Goal: Task Accomplishment & Management: Manage account settings

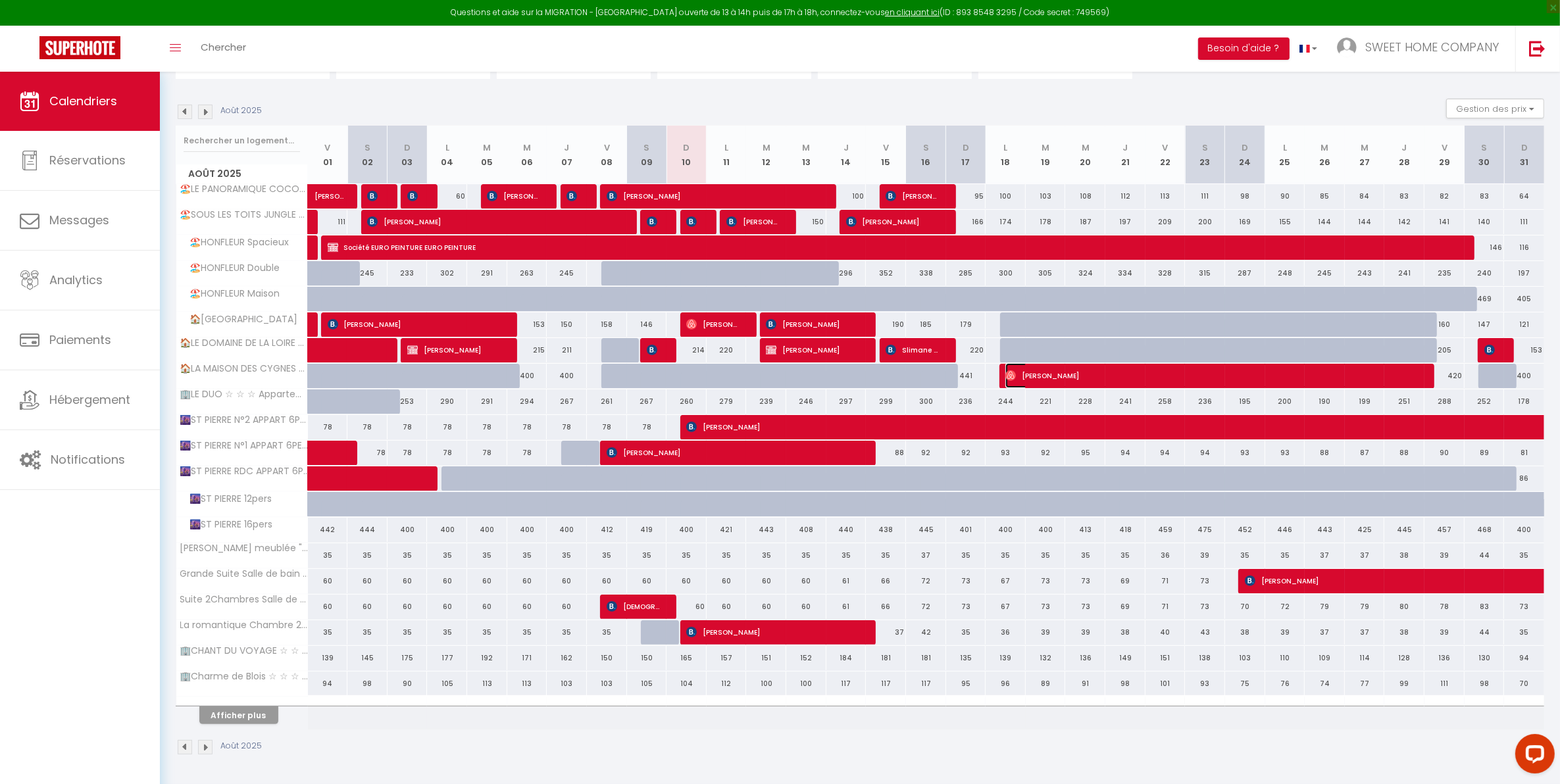
click at [1142, 380] on span "[PERSON_NAME]" at bounding box center [1212, 376] width 414 height 25
select select "OK"
select select "0"
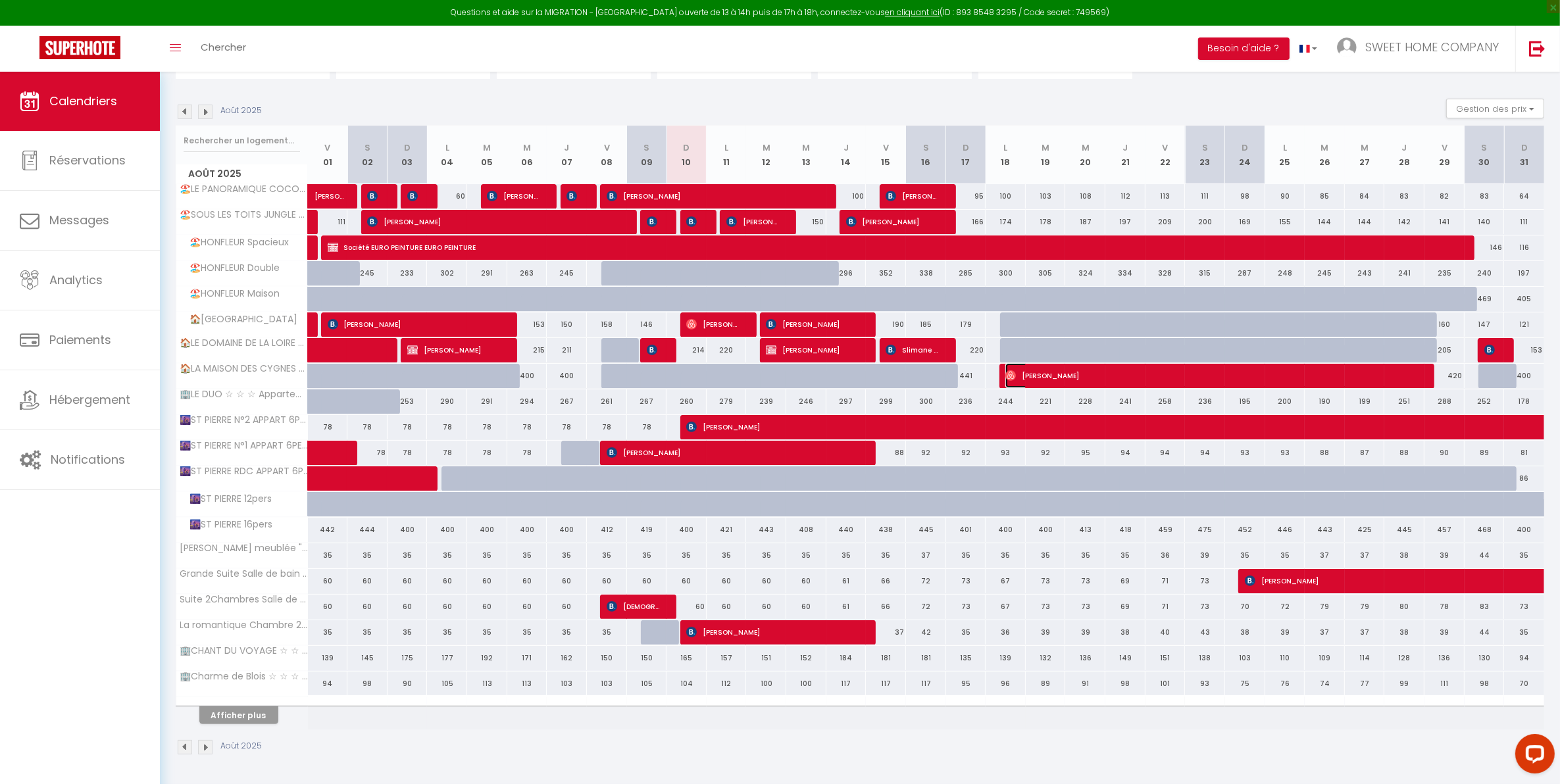
select select "1"
select select
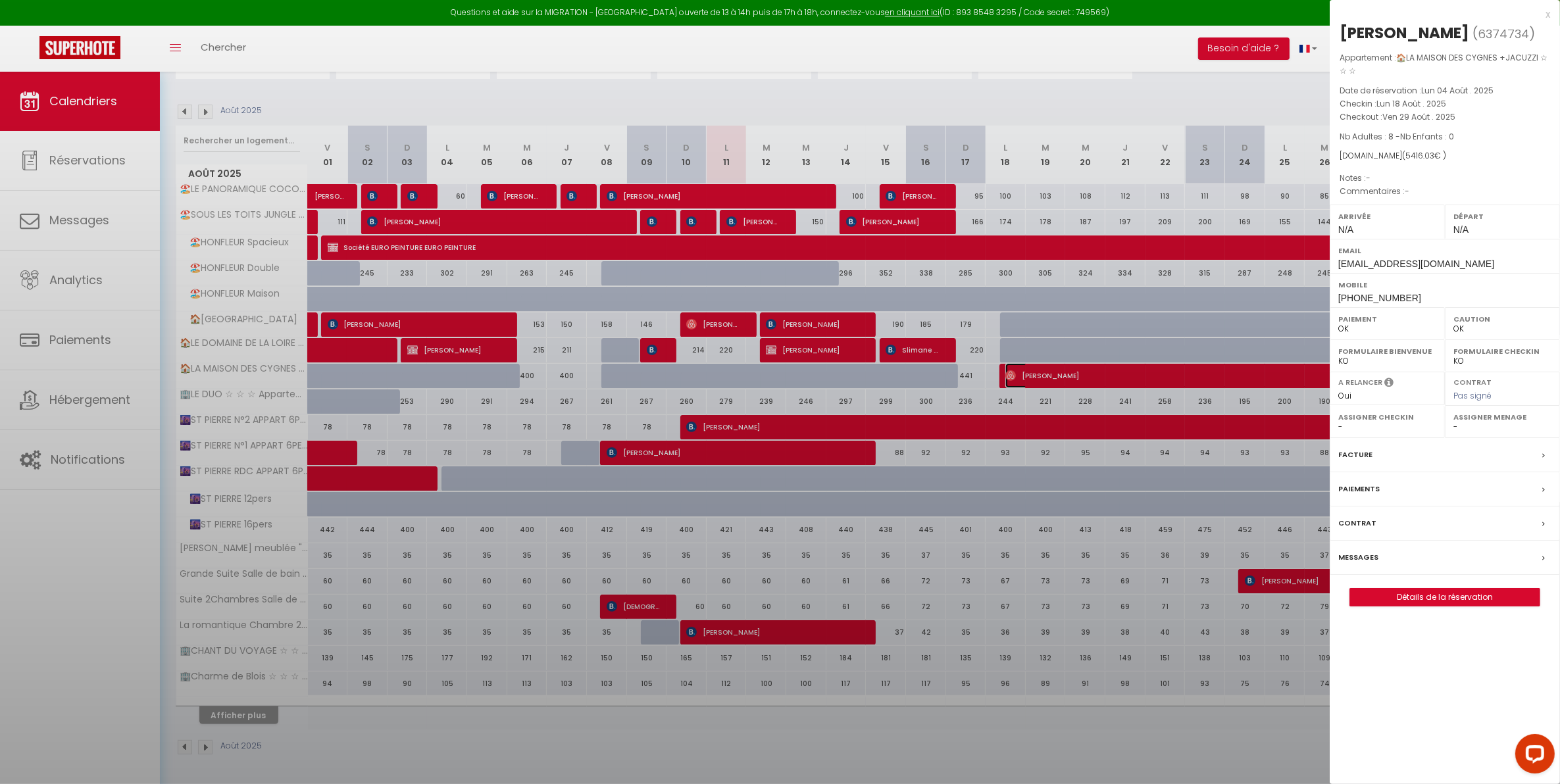
select select "28616"
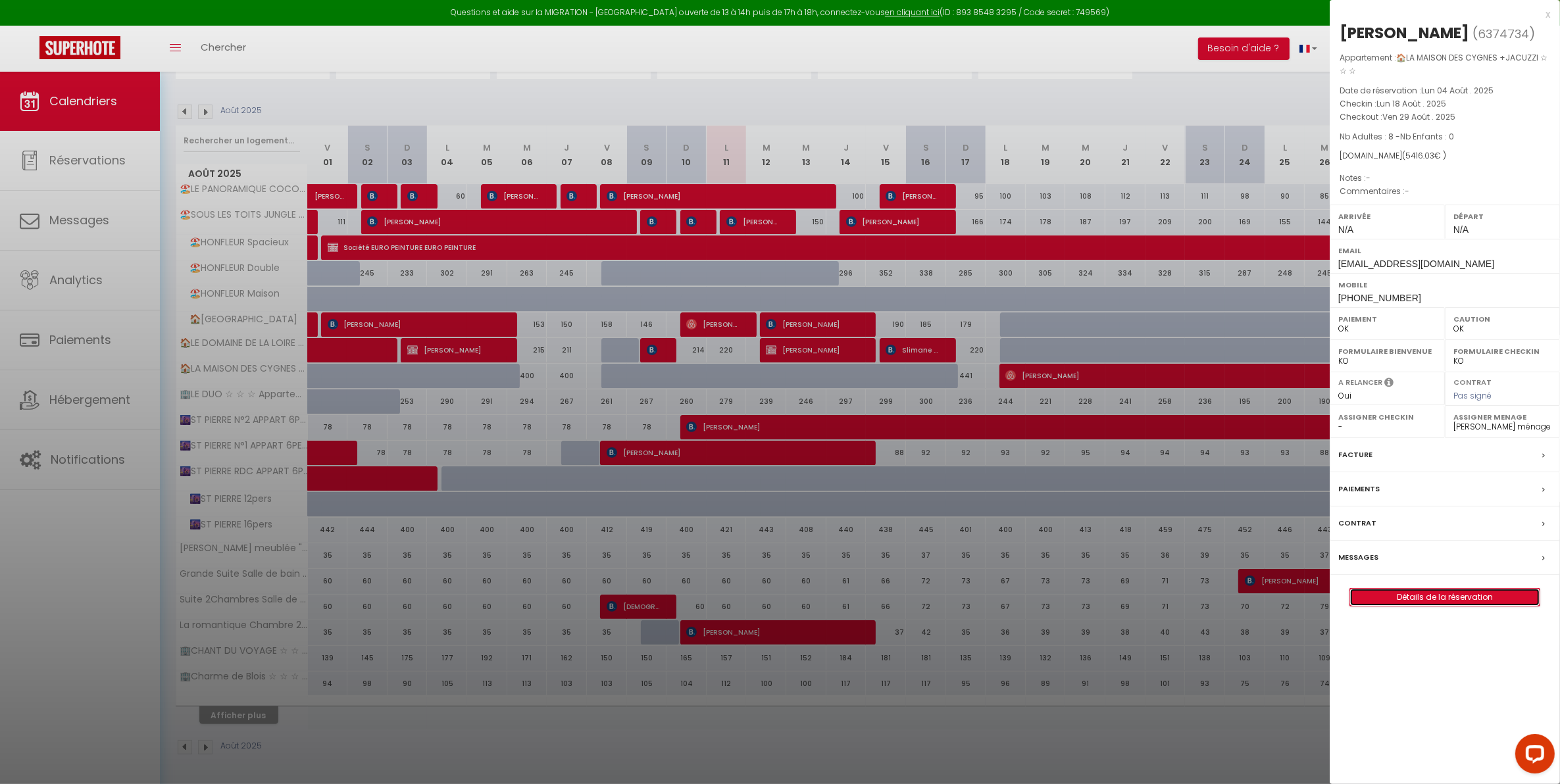
click at [1425, 596] on link "Détails de la réservation" at bounding box center [1444, 597] width 190 height 17
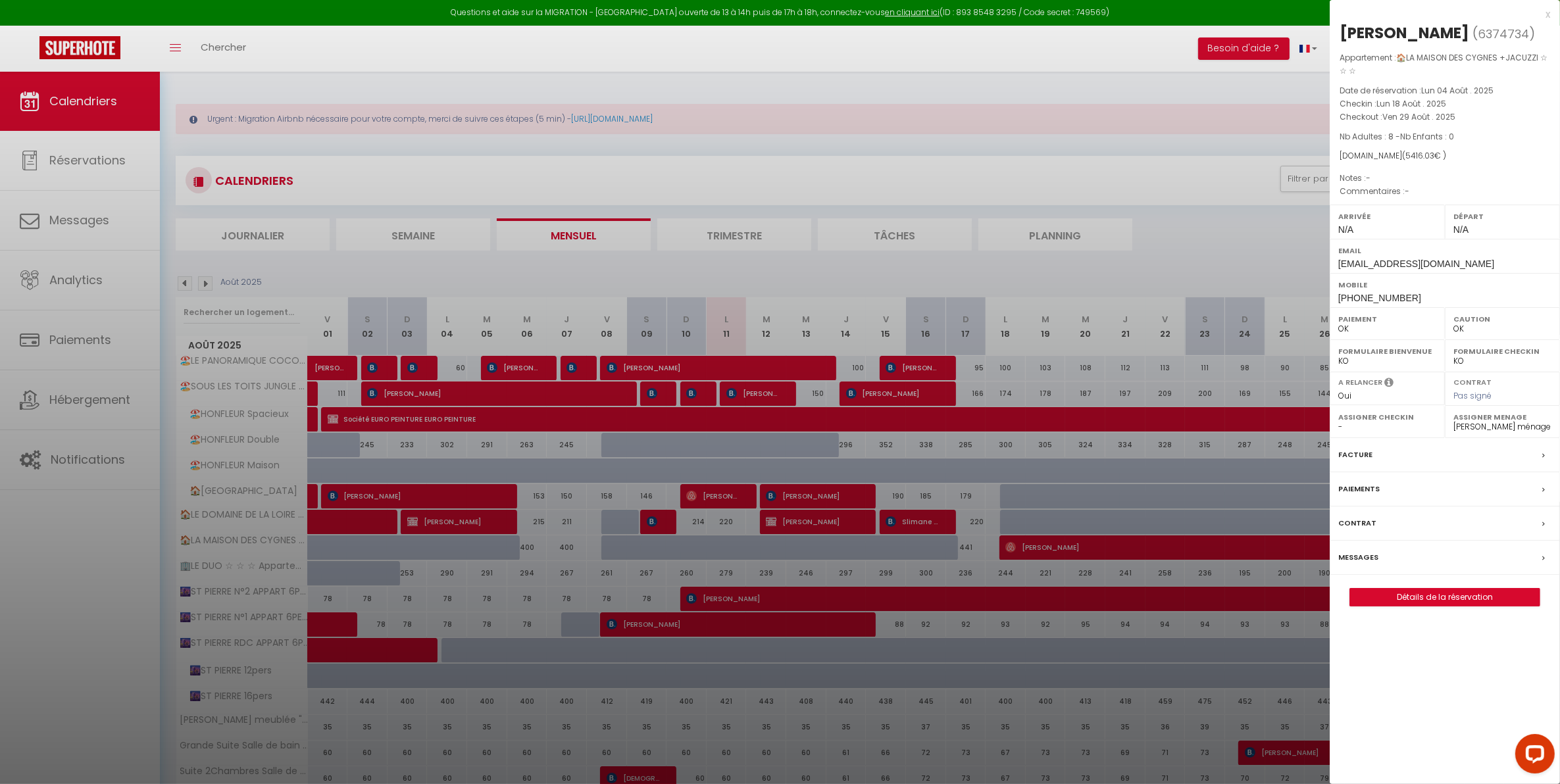
select select
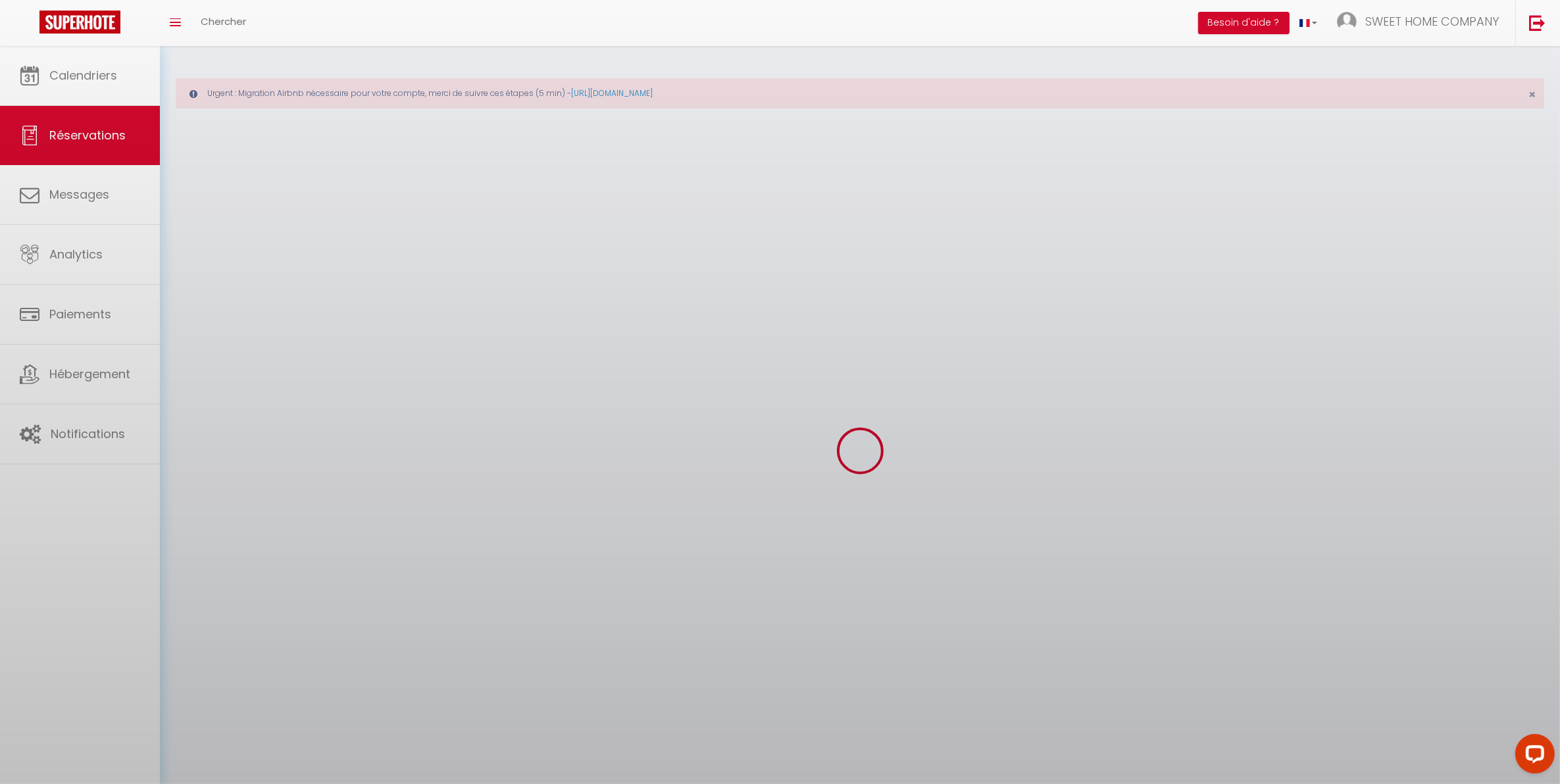
select select
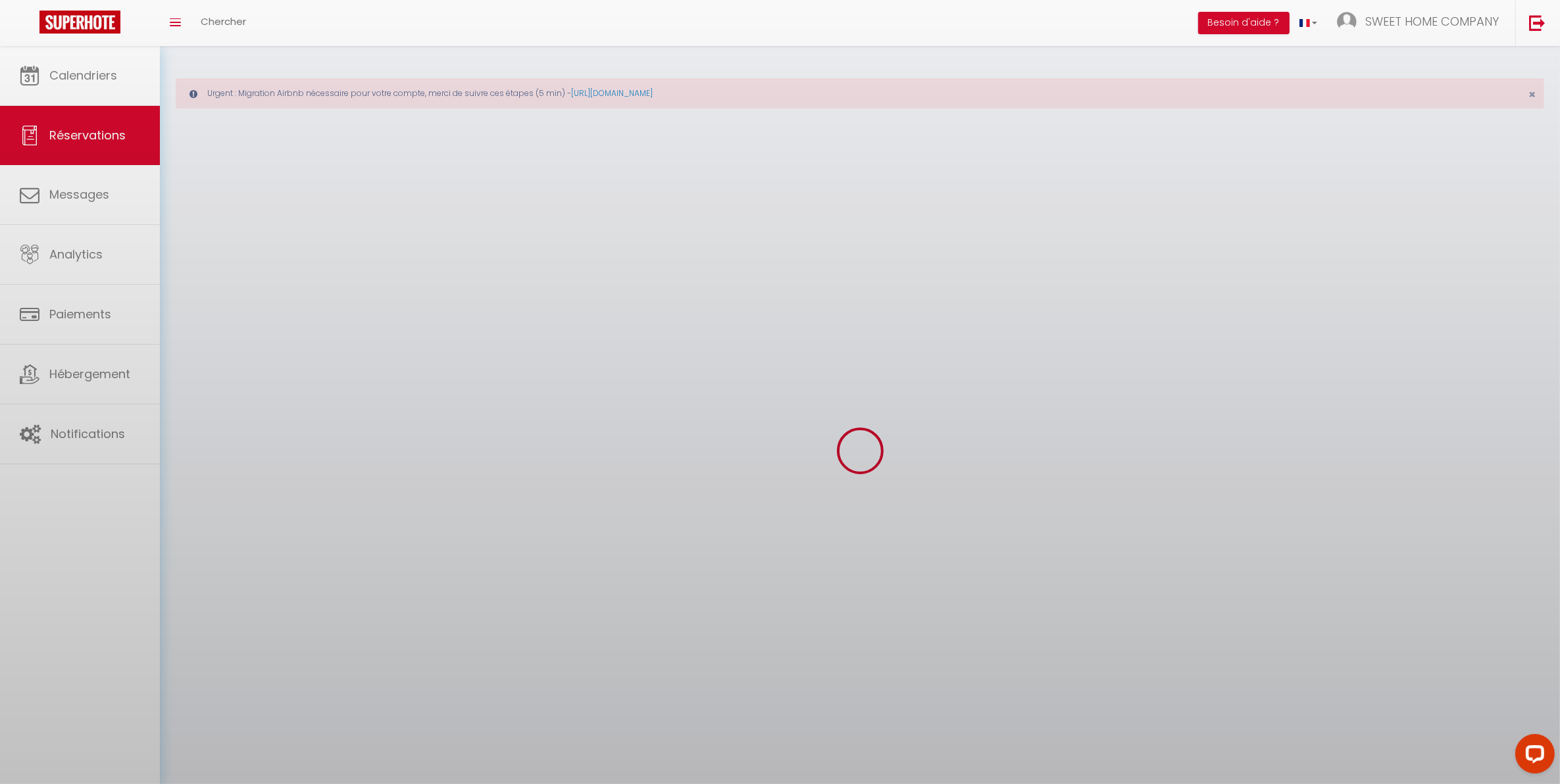
select select
checkbox input "false"
select select
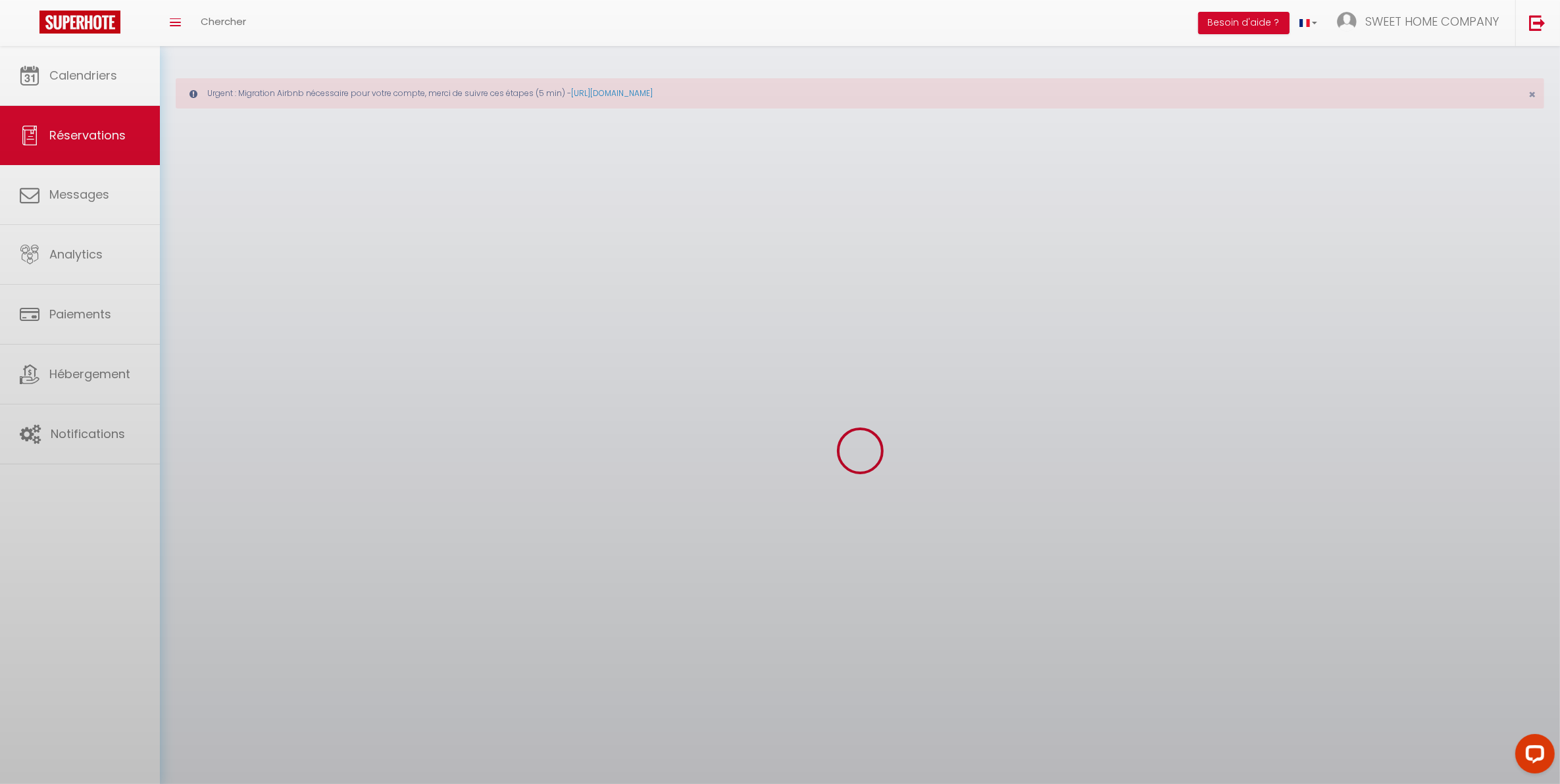
select select
checkbox input "false"
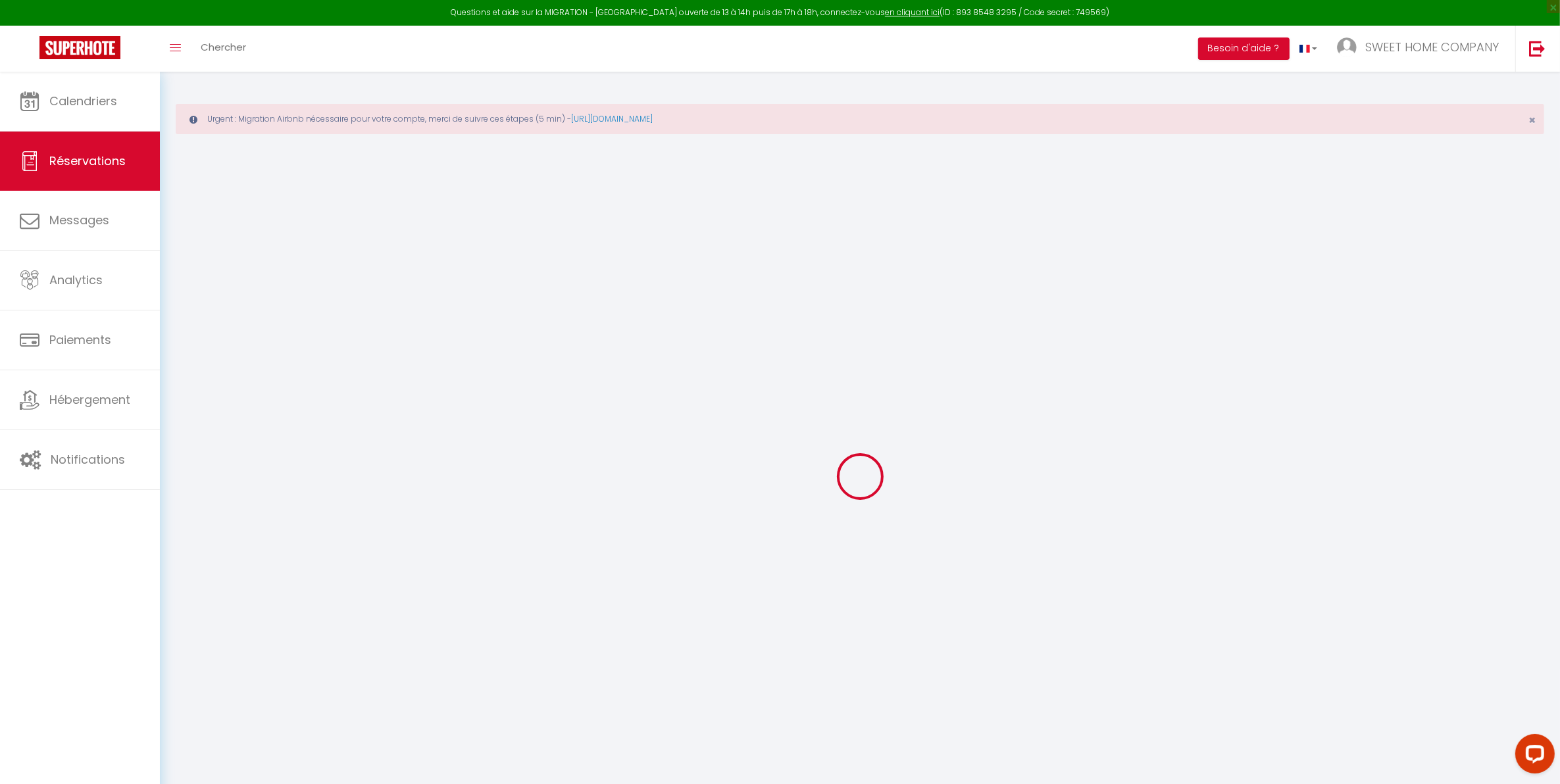
select select
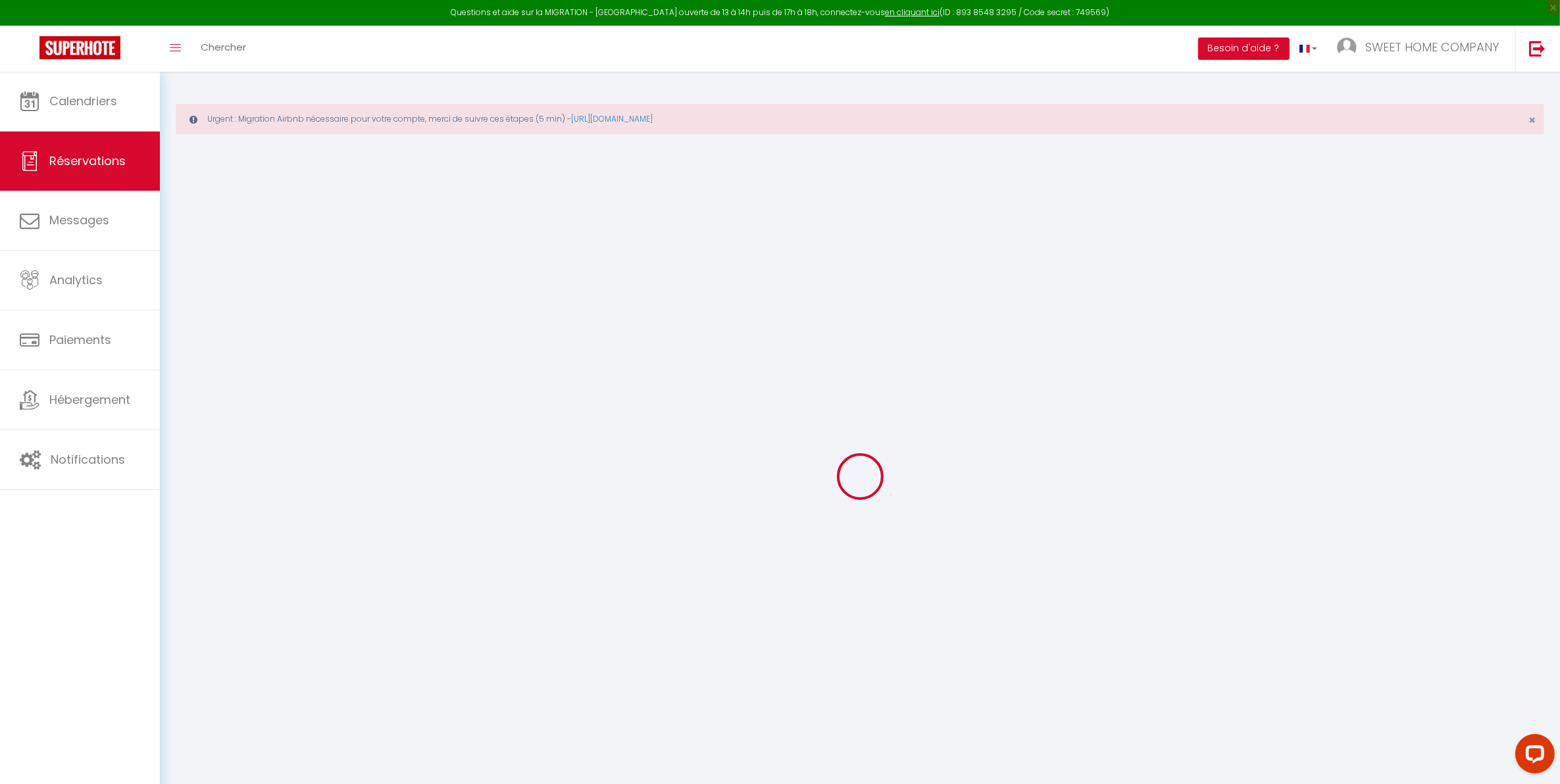
select select
checkbox input "false"
select select
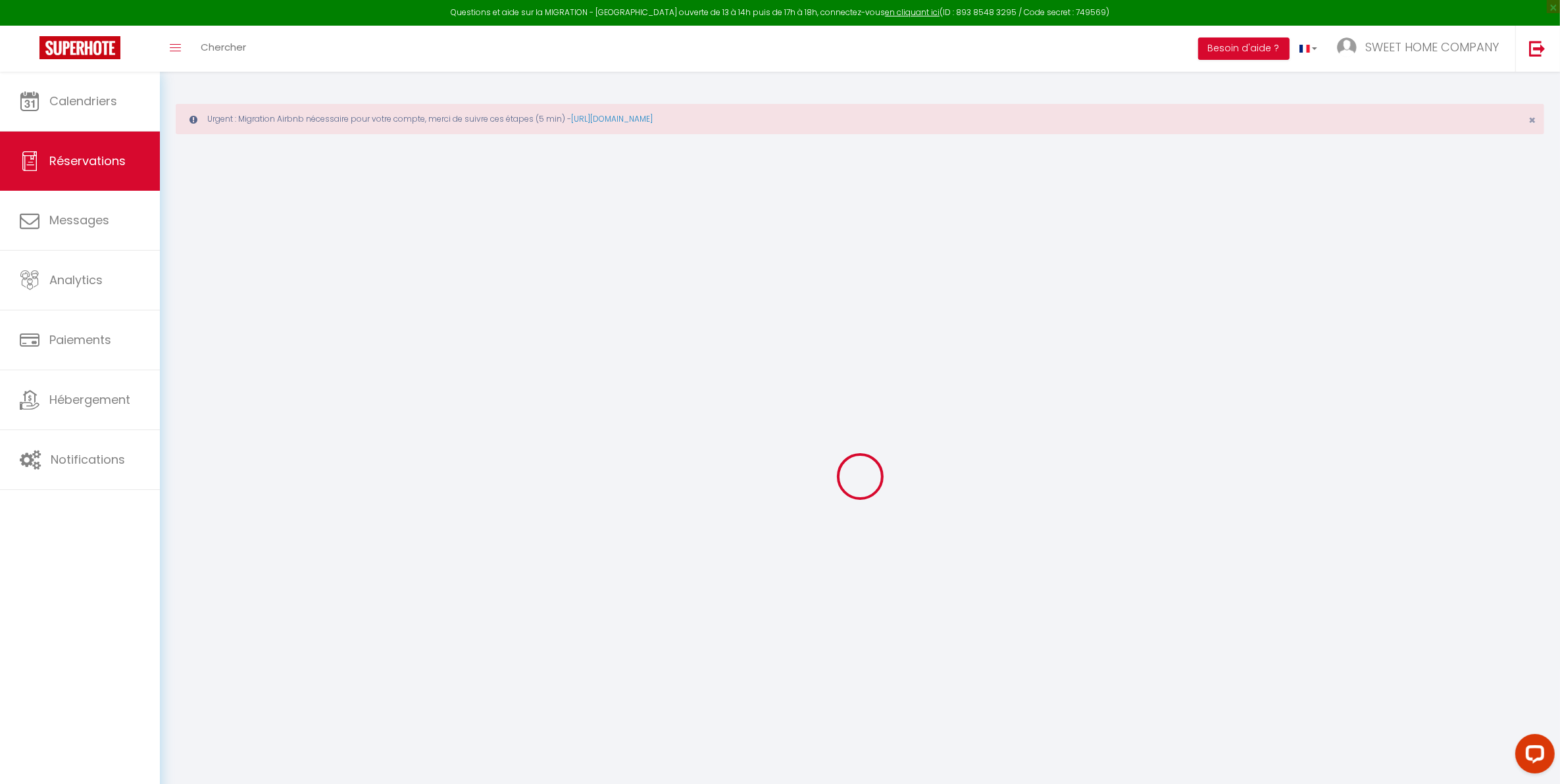
select select
checkbox input "false"
select select
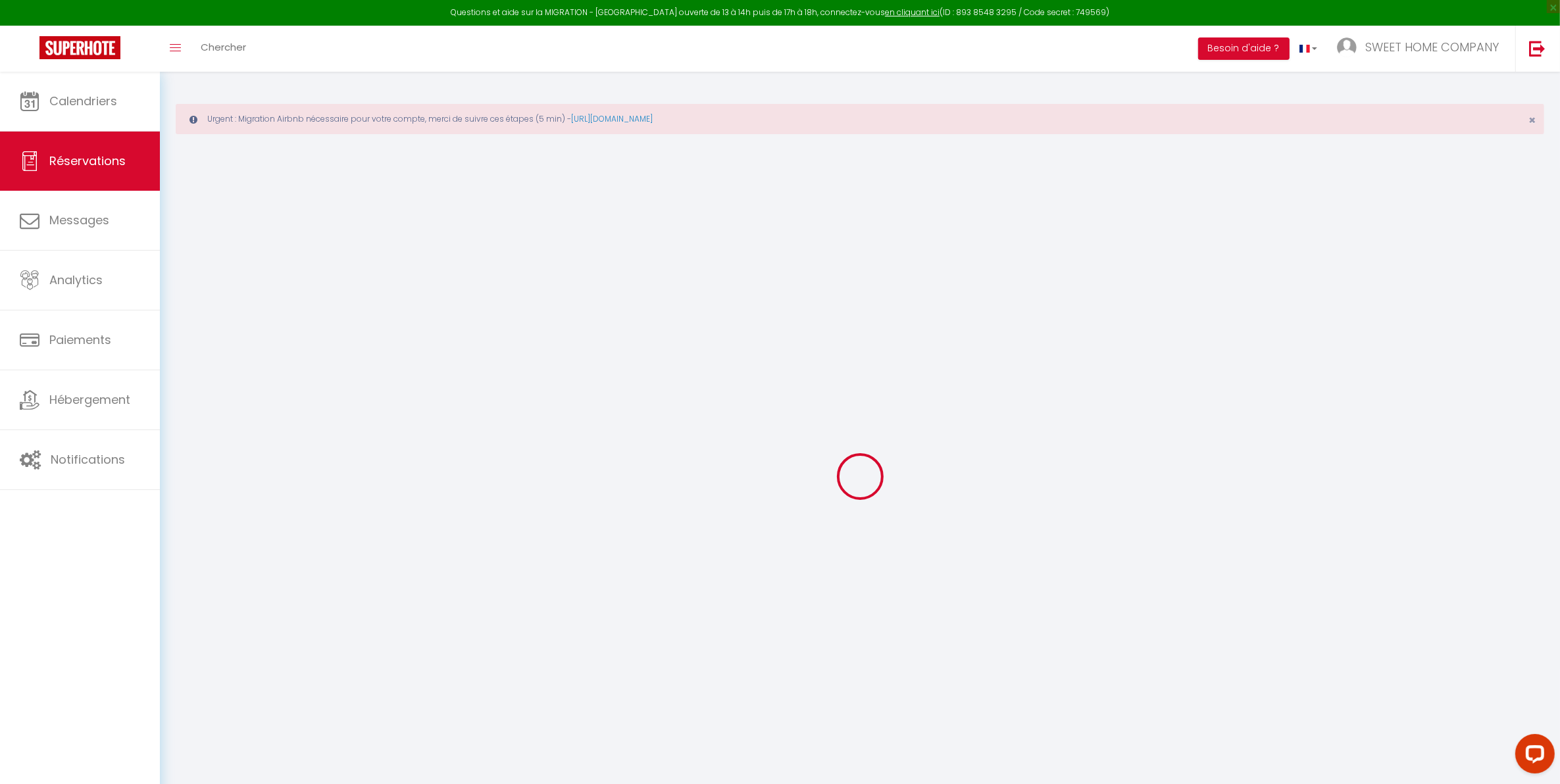
select select
checkbox input "false"
select select
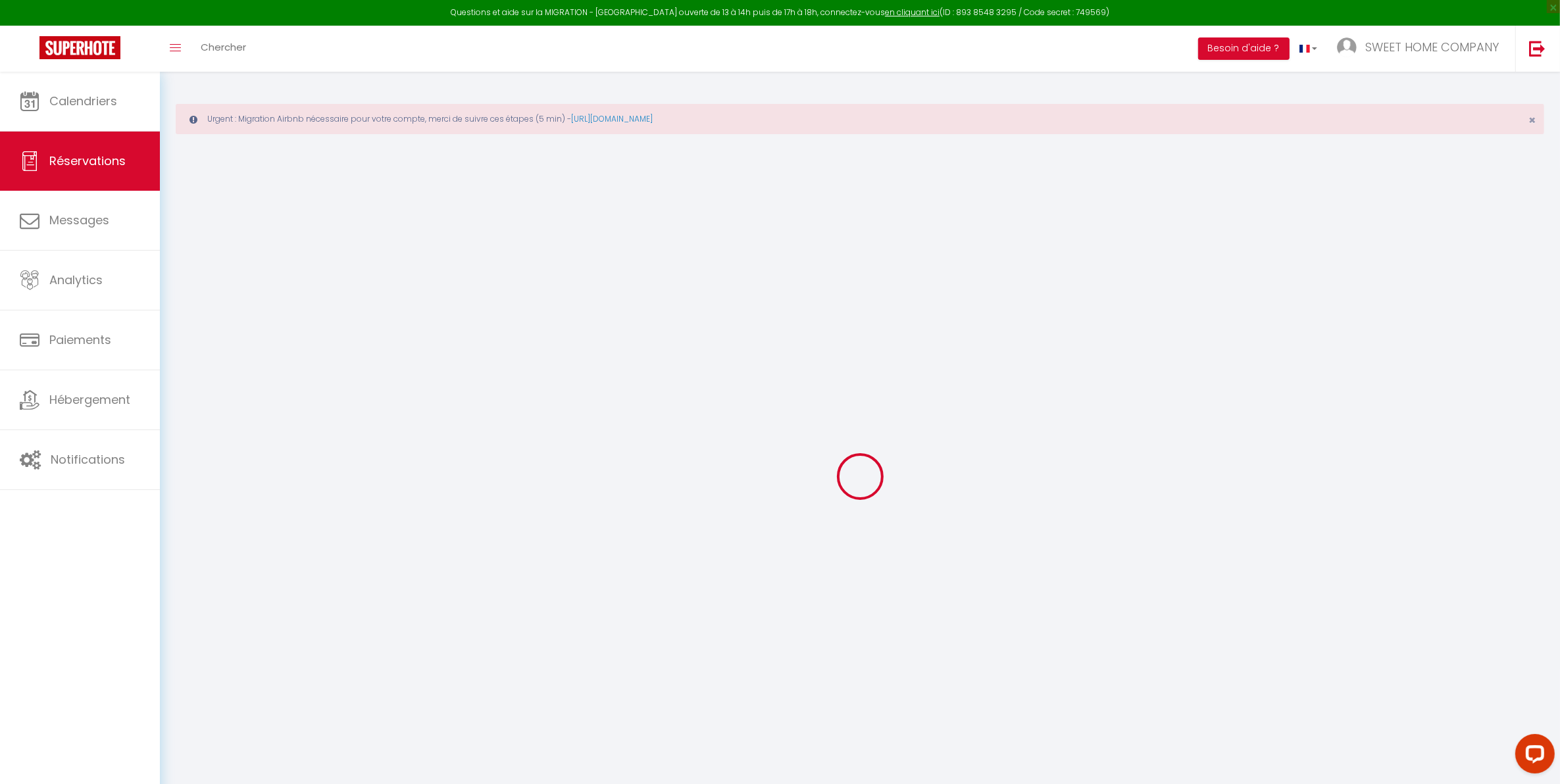
select select
checkbox input "false"
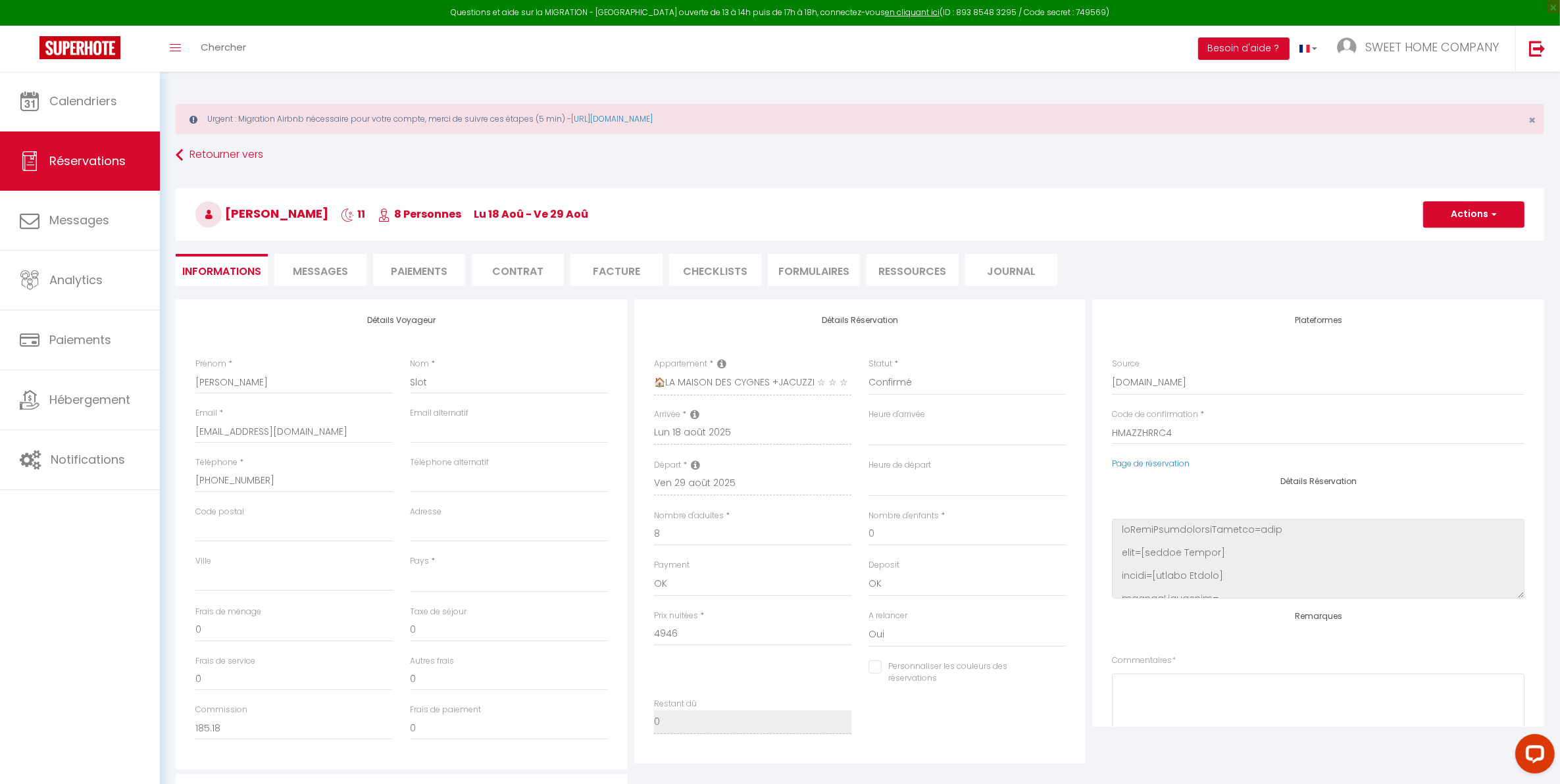
select select
checkbox input "false"
select select
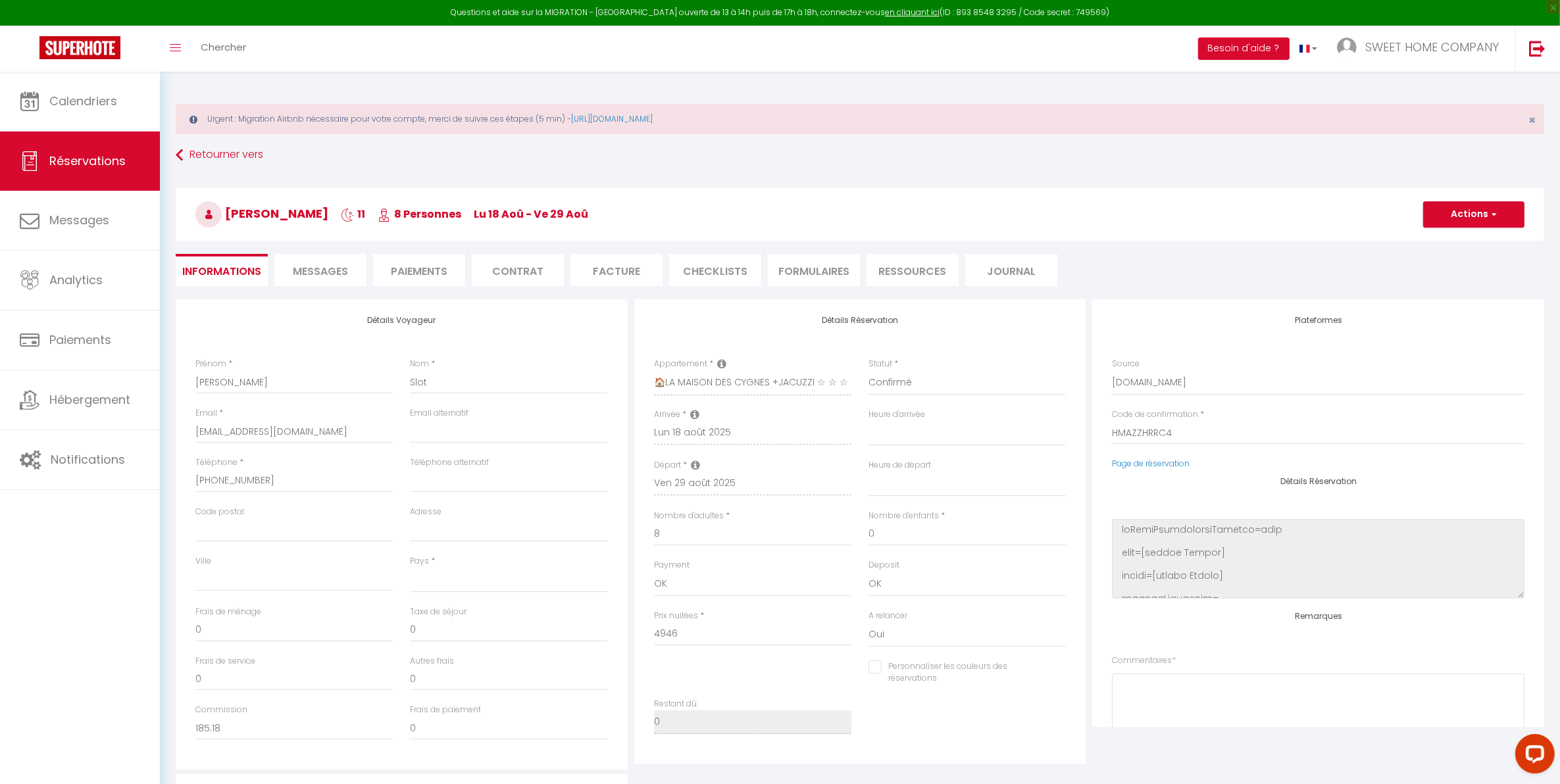
type input "198"
type input "272.03"
select select
checkbox input "false"
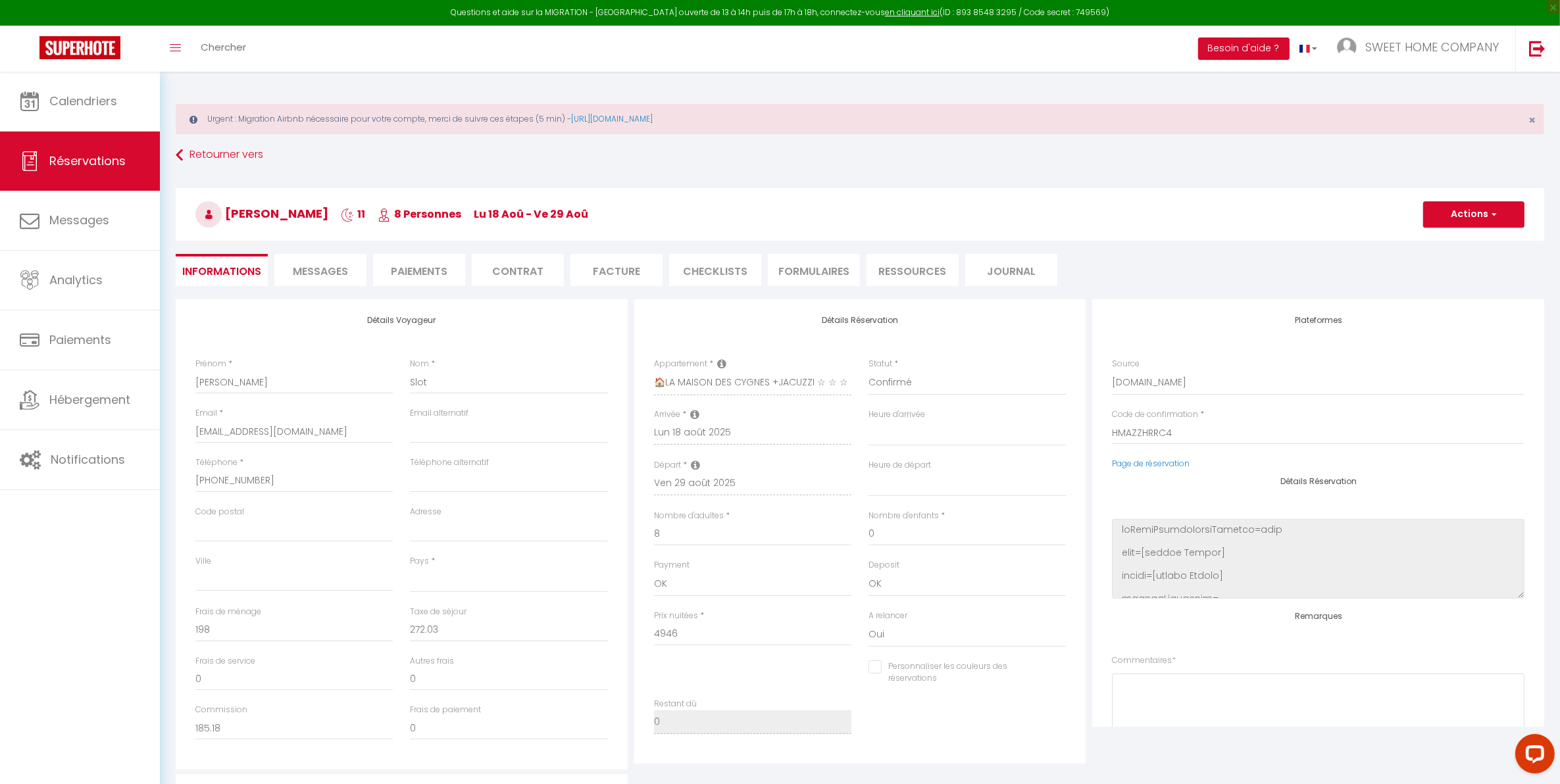
select select
checkbox input "false"
select select
click at [1448, 225] on button "Actions" at bounding box center [1473, 215] width 101 height 26
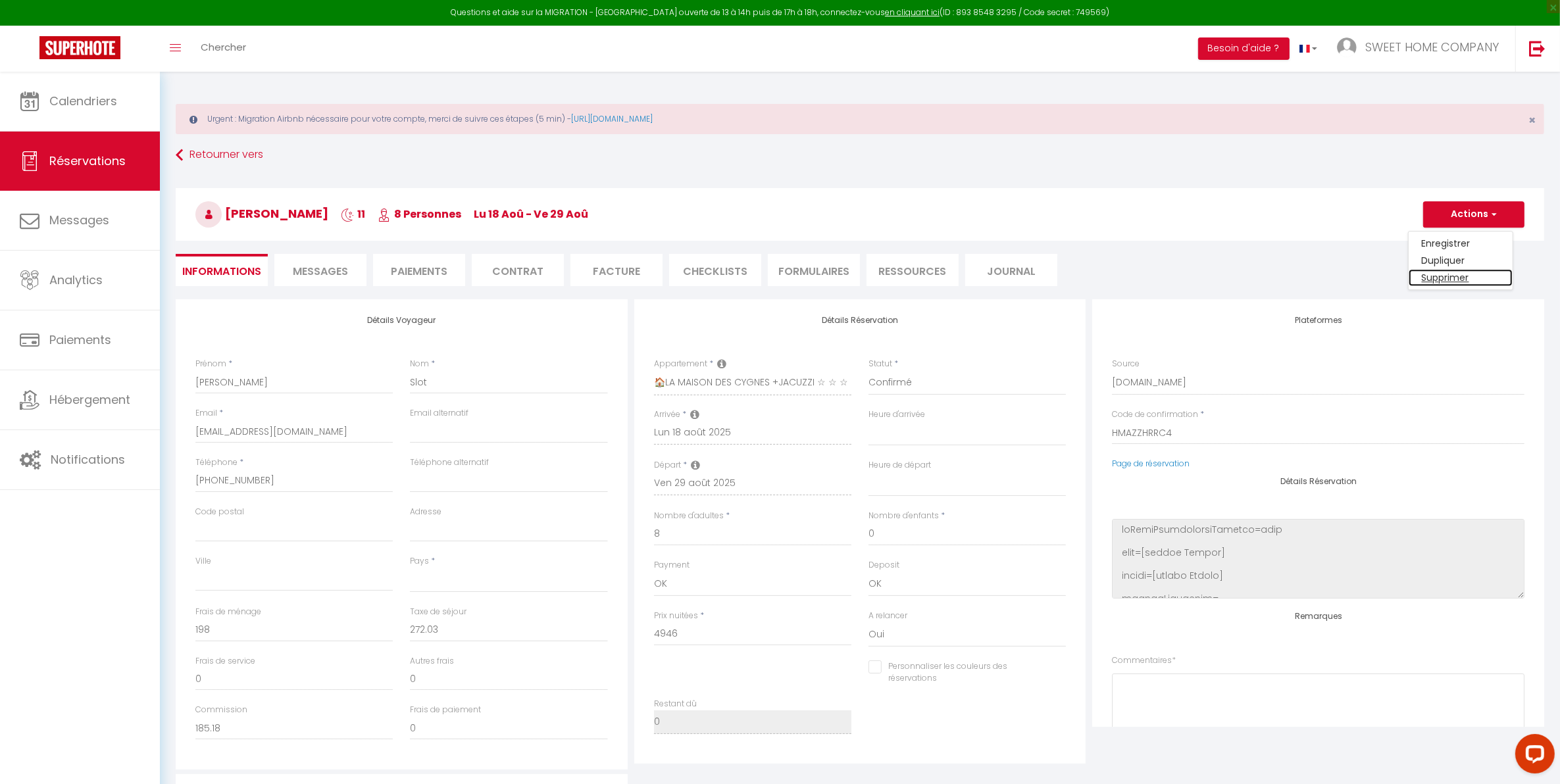
click at [1442, 283] on link "Supprimer" at bounding box center [1460, 277] width 104 height 17
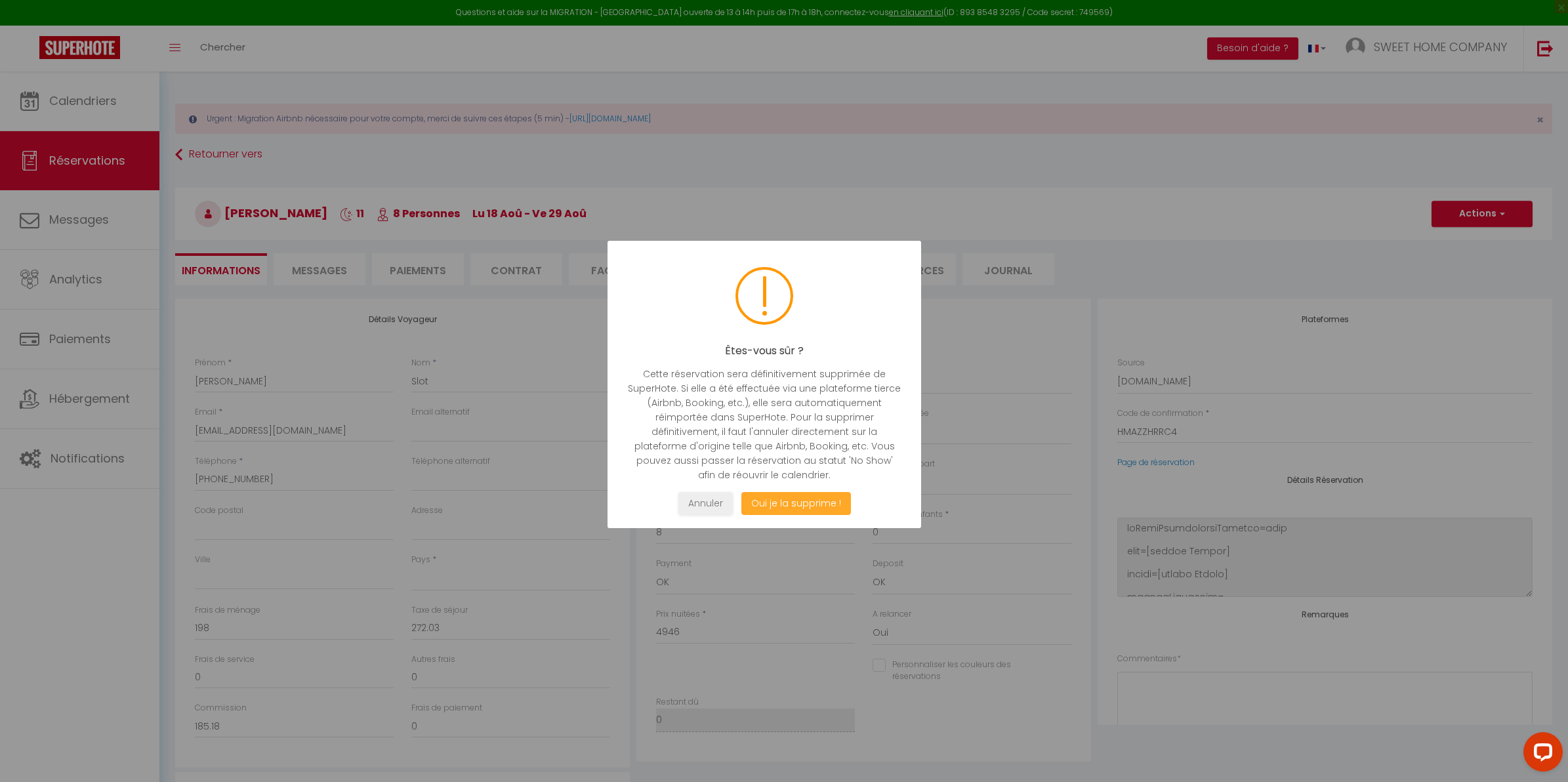
click at [775, 512] on button "Oui je la supprime !" at bounding box center [796, 503] width 109 height 23
click at [794, 506] on button "Oui je la supprime !" at bounding box center [796, 503] width 109 height 23
click at [793, 506] on button "Oui je la supprime !" at bounding box center [796, 503] width 109 height 23
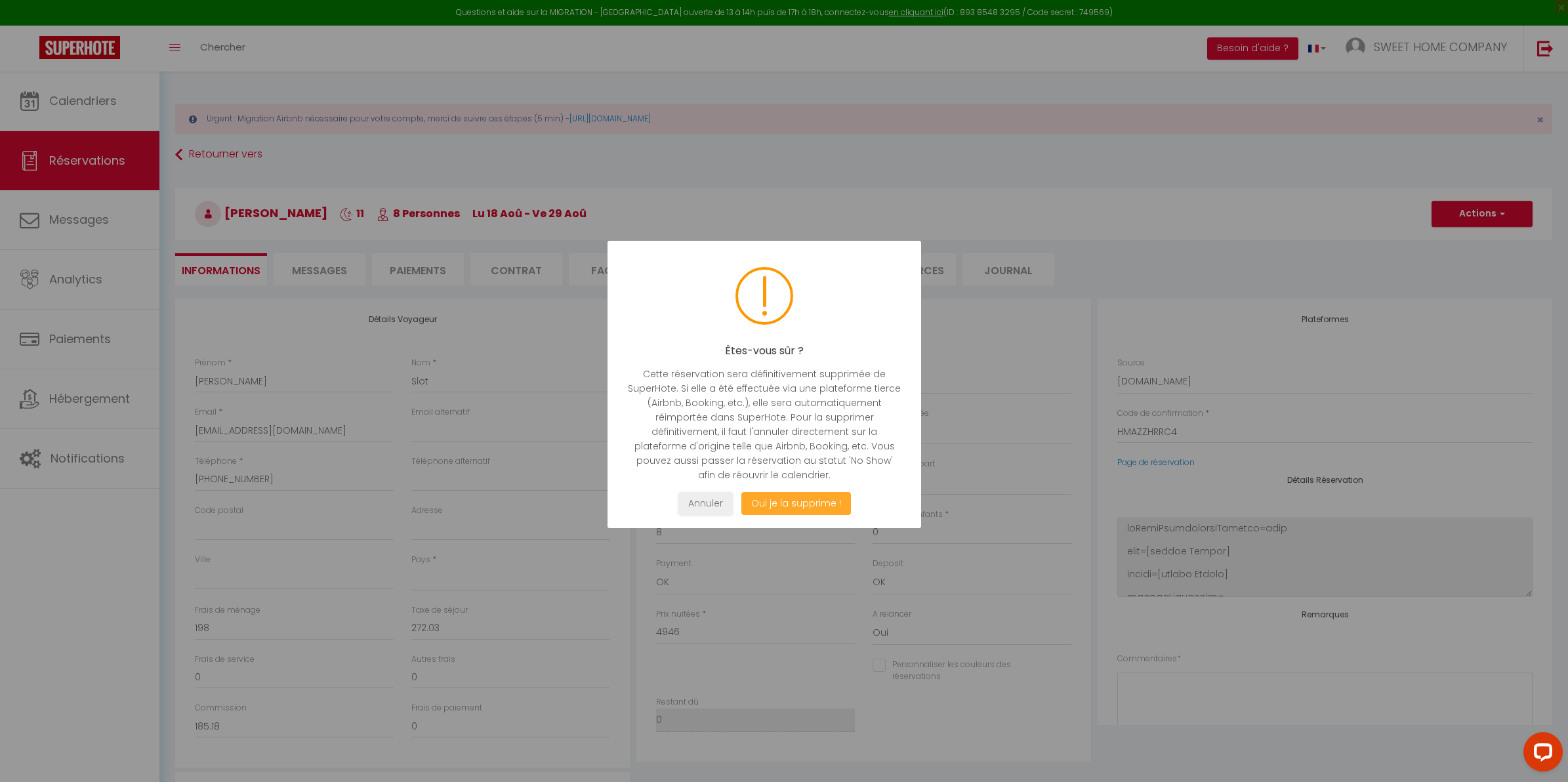
click at [792, 506] on button "Oui je la supprime !" at bounding box center [796, 503] width 109 height 23
click at [791, 506] on button "Oui je la supprime !" at bounding box center [796, 503] width 109 height 23
click at [789, 506] on button "Oui je la supprime !" at bounding box center [796, 503] width 109 height 23
click at [787, 506] on div at bounding box center [777, 391] width 1555 height 782
select select "not_cancelled"
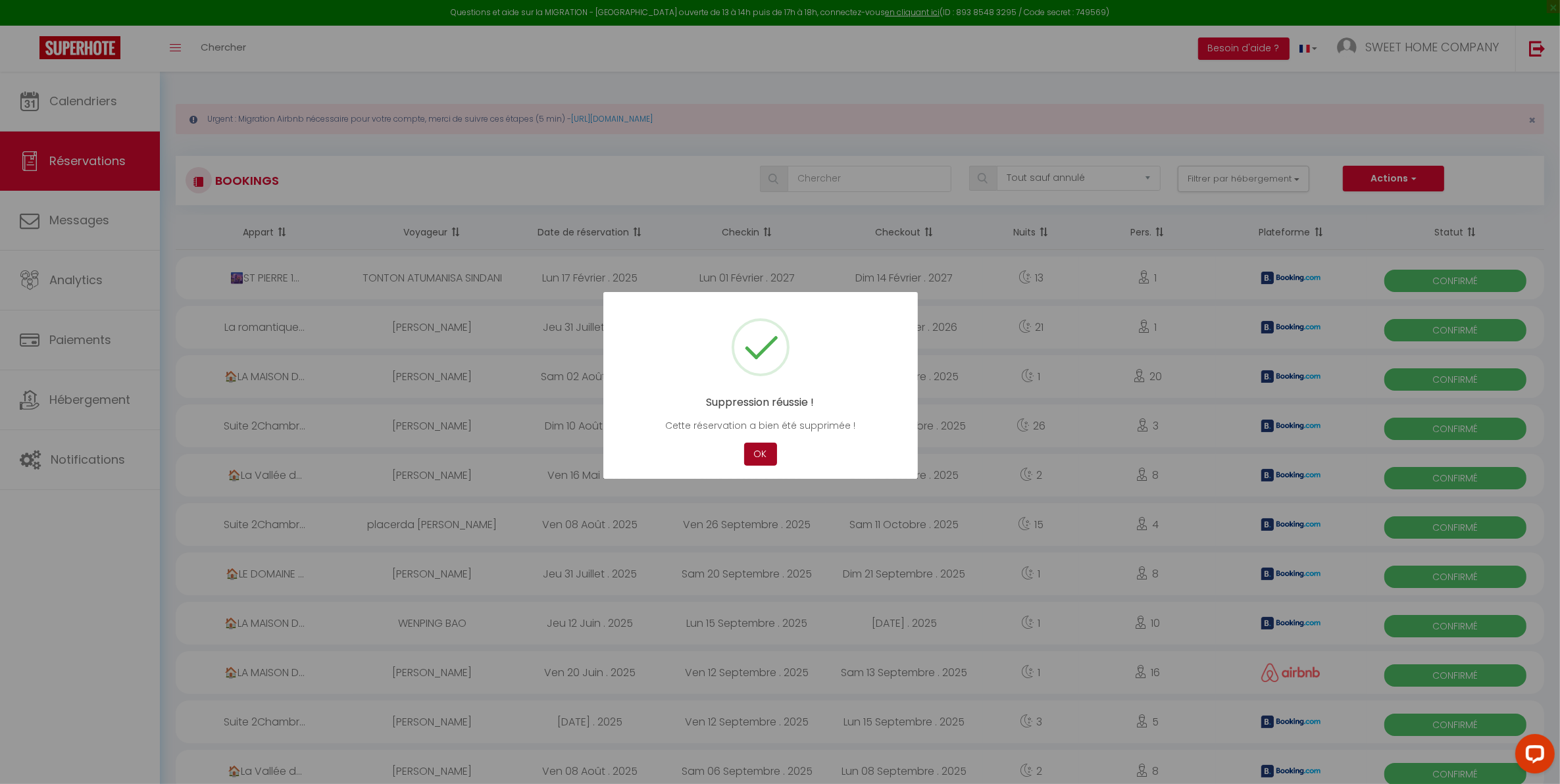
click at [764, 454] on button "OK" at bounding box center [761, 454] width 33 height 23
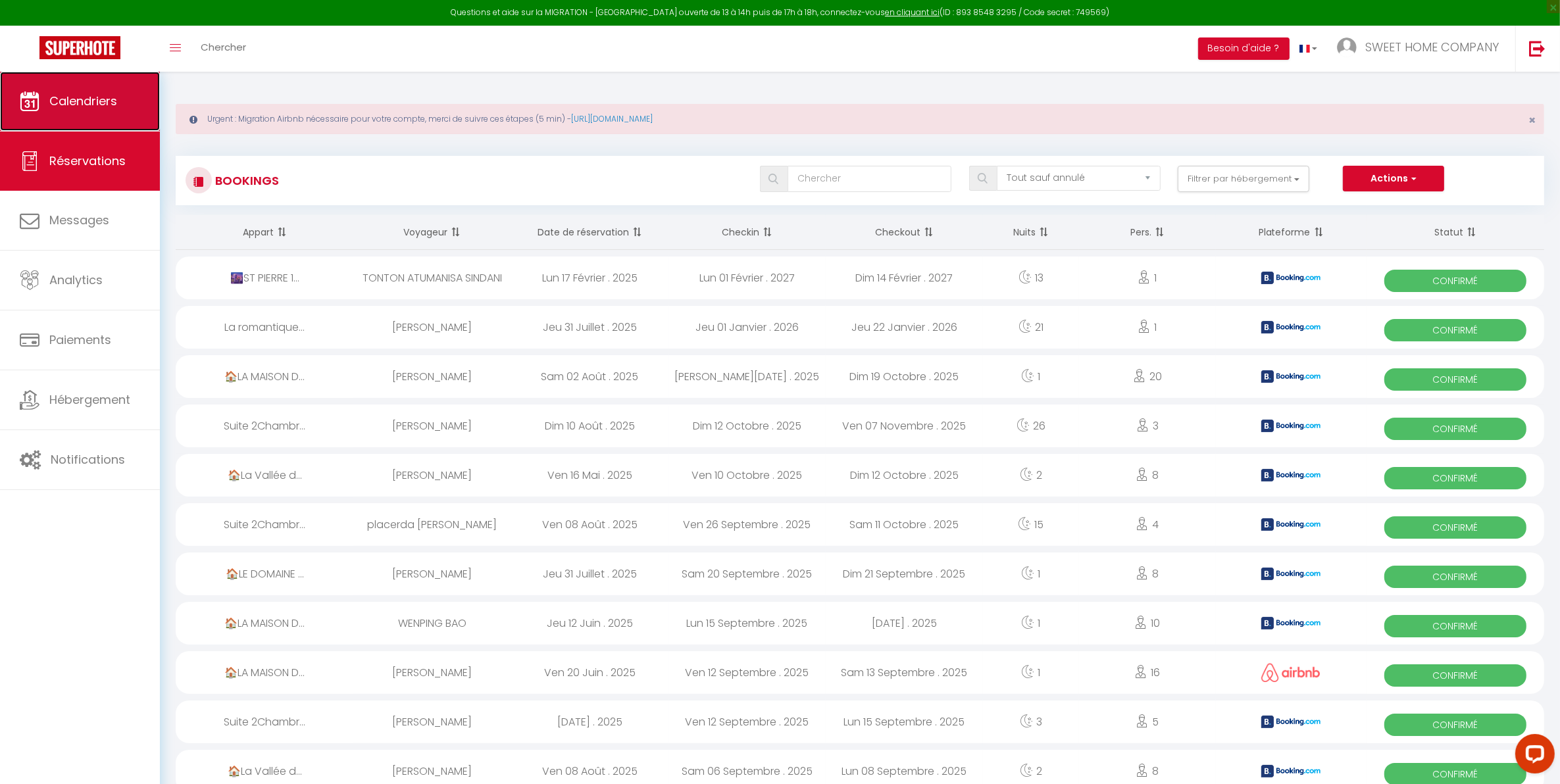
click at [52, 114] on link "Calendriers" at bounding box center [80, 102] width 160 height 59
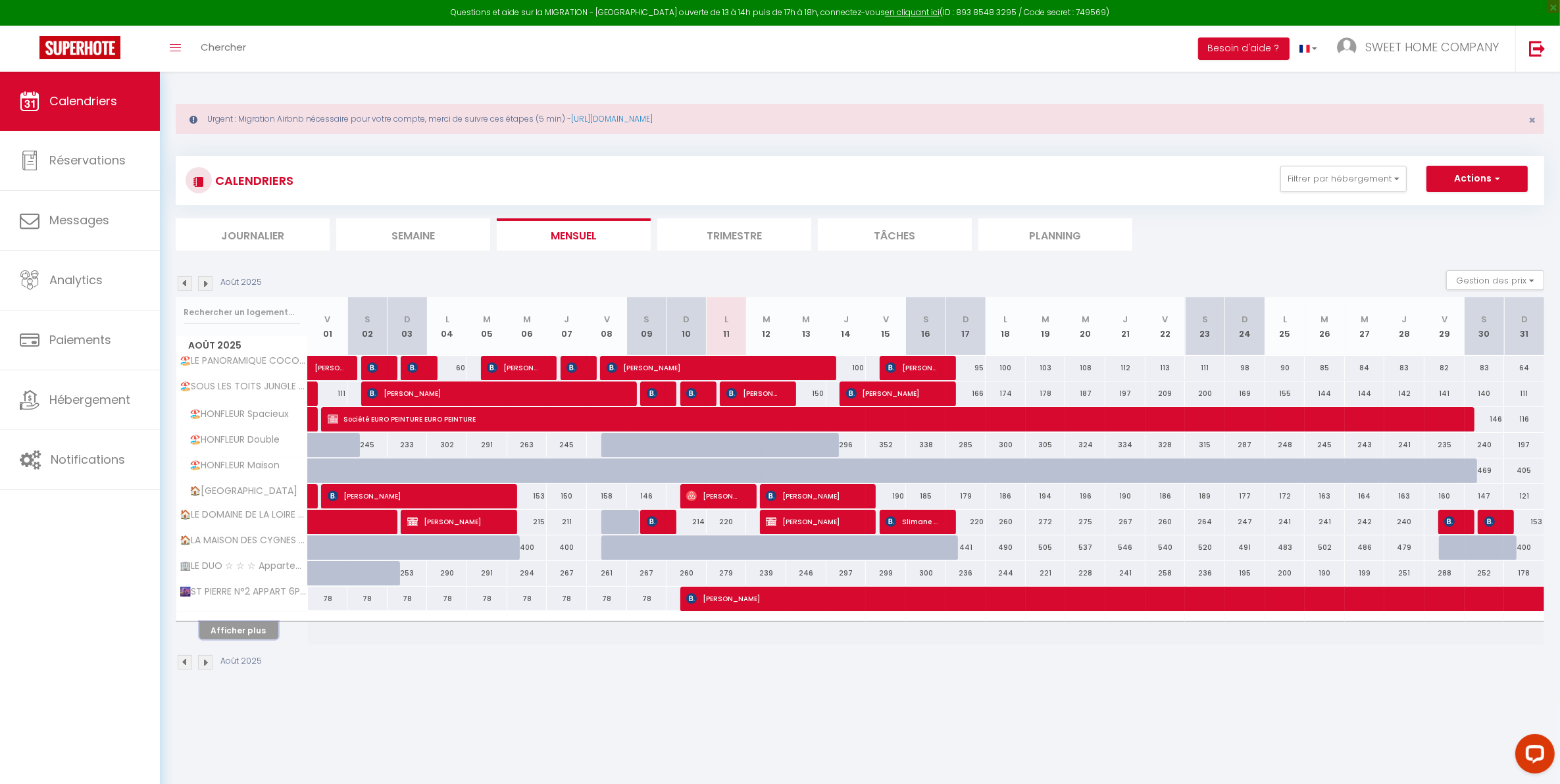
click at [241, 637] on button "Afficher plus" at bounding box center [239, 630] width 79 height 18
